Goal: Information Seeking & Learning: Learn about a topic

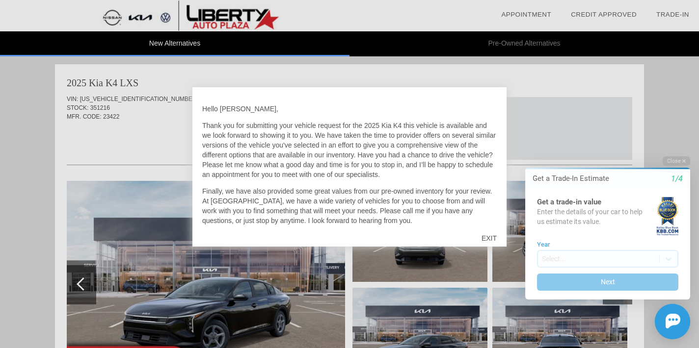
scroll to position [18, 0]
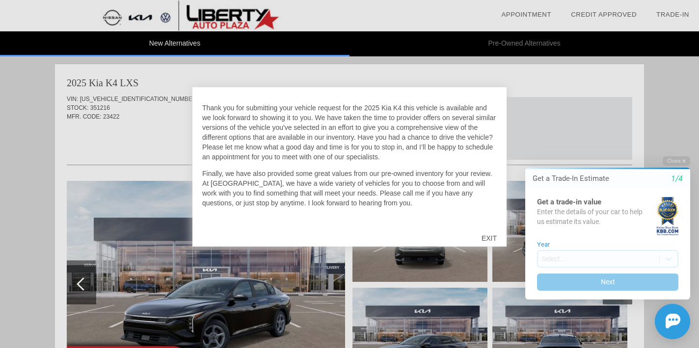
click at [492, 237] on div "EXIT" at bounding box center [489, 238] width 35 height 29
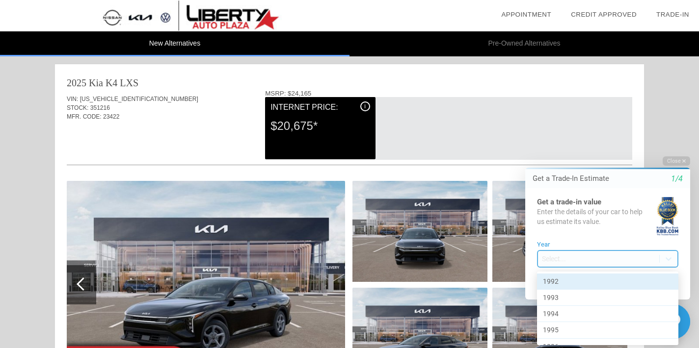
click at [577, 148] on body "Welcome! Get a Trade-In Estimate 1/4 Get a trade-in value Enter the details of …" at bounding box center [601, 148] width 194 height 0
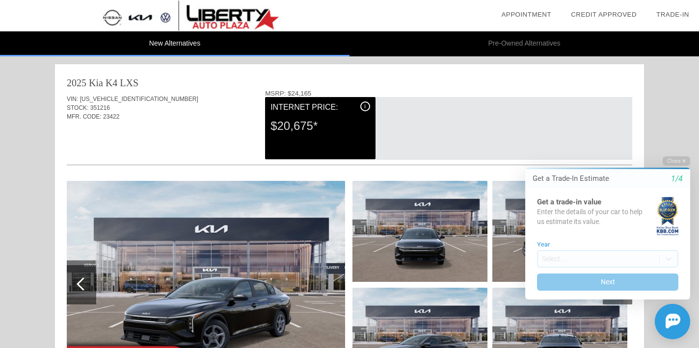
click at [671, 158] on button "Close" at bounding box center [675, 161] width 27 height 9
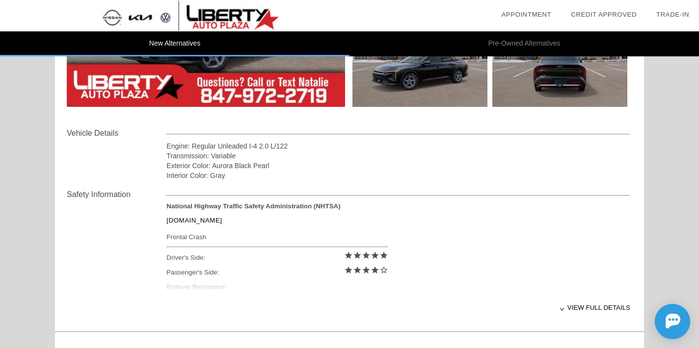
scroll to position [288, 0]
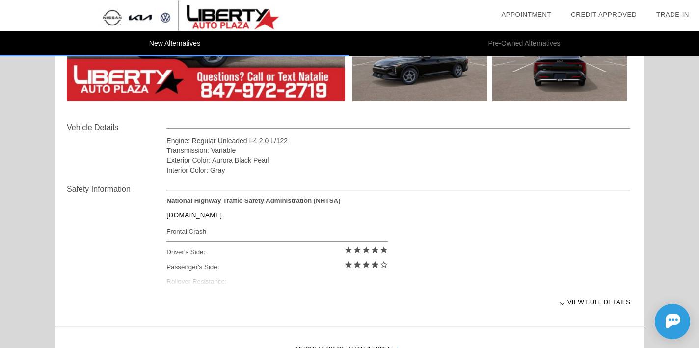
click at [582, 303] on div "View full details" at bounding box center [398, 302] width 464 height 24
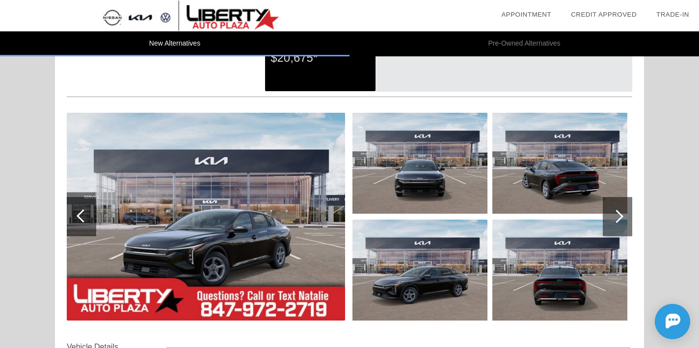
scroll to position [0, 0]
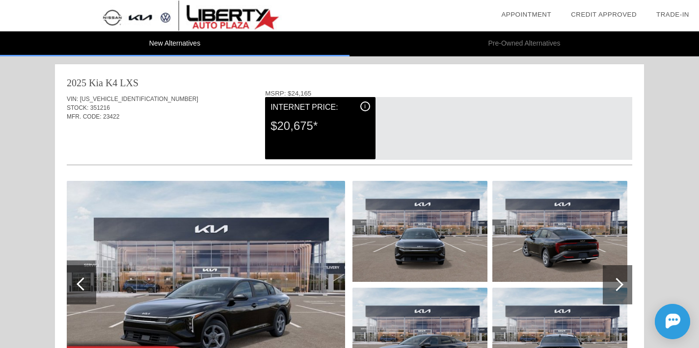
click at [366, 106] on div "i" at bounding box center [365, 107] width 10 height 10
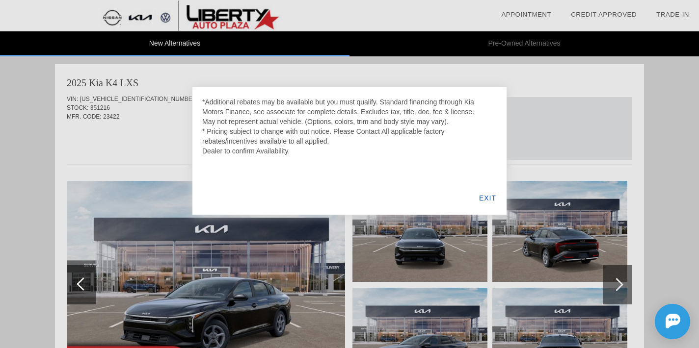
click at [483, 198] on div "EXIT" at bounding box center [488, 198] width 38 height 33
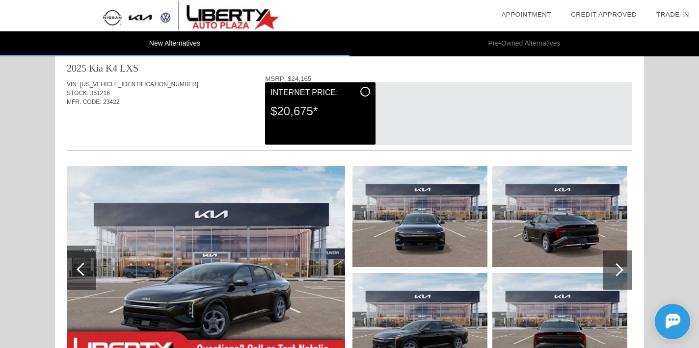
scroll to position [116, 0]
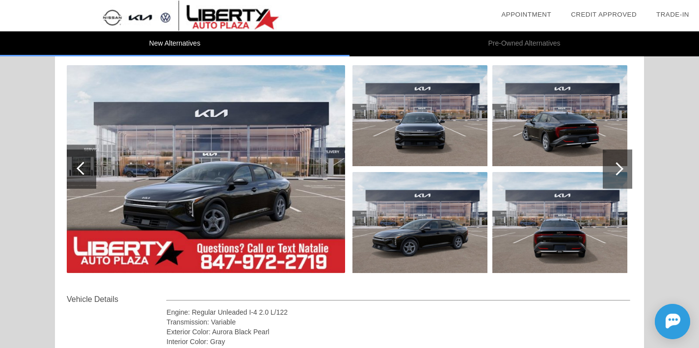
click at [619, 182] on div at bounding box center [617, 169] width 29 height 39
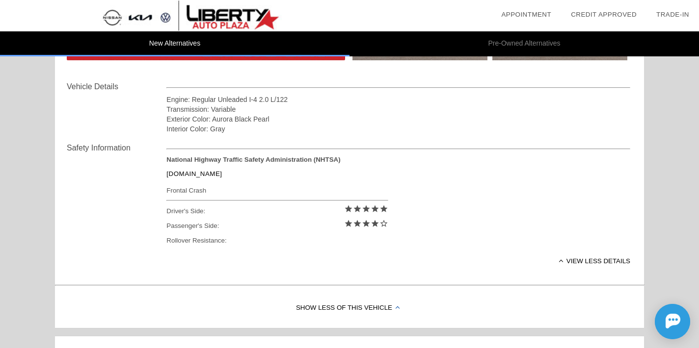
scroll to position [0, 0]
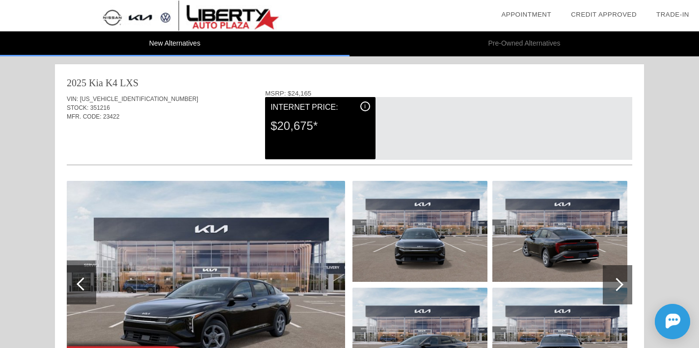
click at [506, 46] on li "Pre-Owned Alternatives" at bounding box center [523, 43] width 349 height 25
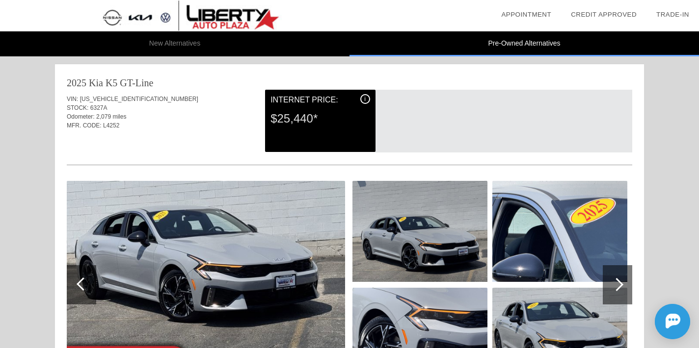
click at [221, 44] on li "New Alternatives" at bounding box center [174, 43] width 349 height 25
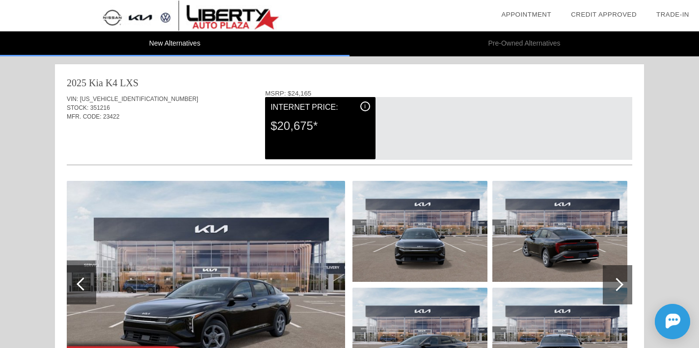
click at [341, 123] on div "$20,675*" at bounding box center [319, 126] width 99 height 26
click at [364, 107] on div "i" at bounding box center [365, 107] width 10 height 10
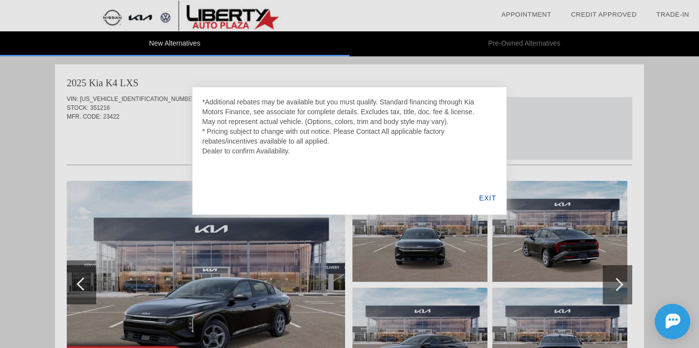
click at [480, 197] on div "EXIT" at bounding box center [488, 198] width 38 height 33
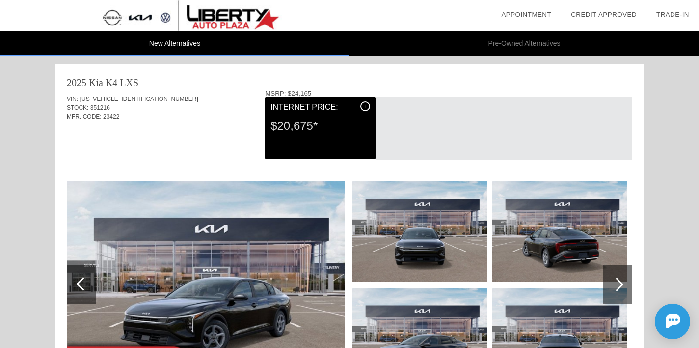
click at [320, 76] on div "2025 Kia K4 LXS" at bounding box center [349, 83] width 565 height 14
click at [203, 130] on div "VIN: [US_VEHICLE_IDENTIFICATION_NUMBER] STOCK: 351216 MFR. CODE: 23422" at bounding box center [349, 113] width 565 height 46
click at [98, 104] on div "STOCK: 351216" at bounding box center [349, 108] width 565 height 9
click at [322, 120] on div "$20,675*" at bounding box center [319, 126] width 99 height 26
click at [363, 105] on div "i" at bounding box center [365, 107] width 10 height 10
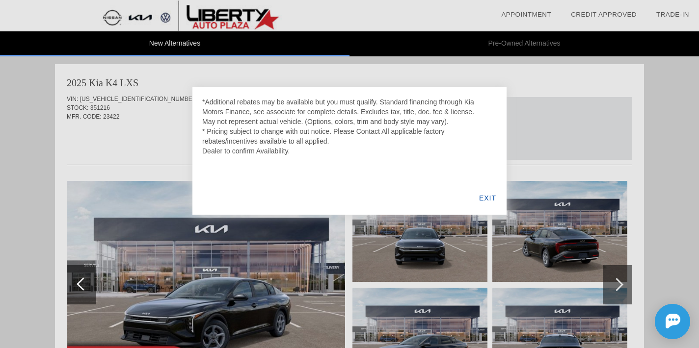
click at [542, 117] on div at bounding box center [349, 174] width 699 height 348
click at [484, 199] on div "EXIT" at bounding box center [488, 198] width 38 height 33
